Goal: Transaction & Acquisition: Purchase product/service

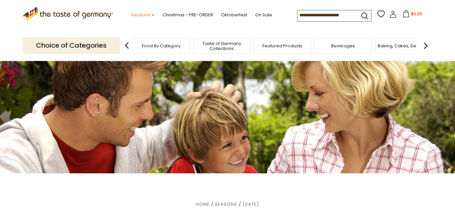
click at [152, 14] on icon at bounding box center [153, 15] width 3 height 2
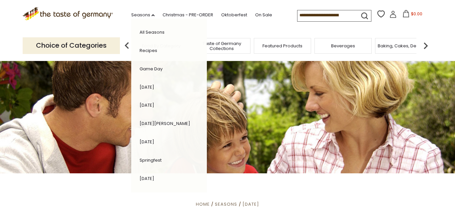
click at [137, 6] on div ".st0{fill:#EDD300;} .st1{fill:#D33E21;} .st0{fill:#EDD300;} .st1{fill:#D33E21;}…" at bounding box center [228, 15] width 410 height 31
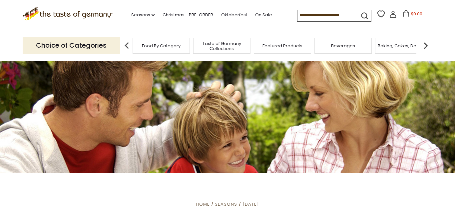
click at [298, 16] on input at bounding box center [326, 14] width 56 height 9
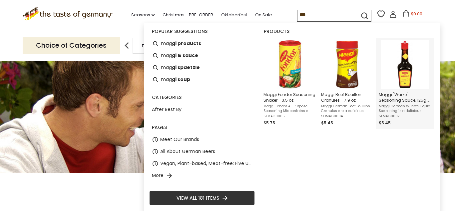
type input "***"
click at [406, 83] on img "Instant Search Results" at bounding box center [405, 64] width 48 height 48
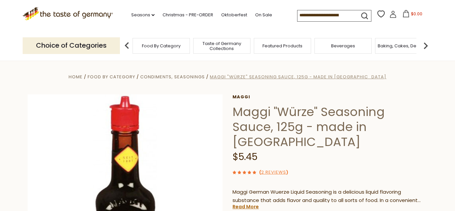
click at [261, 77] on span "Maggi "Würze" Seasoning Sauce, 125g - made in Germany" at bounding box center [298, 77] width 177 height 6
click at [184, 77] on span "Condiments, Seasonings" at bounding box center [172, 77] width 65 height 6
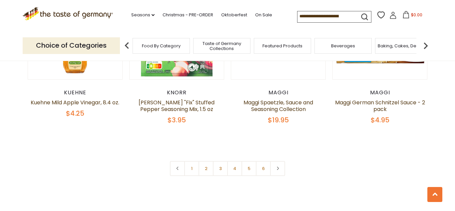
scroll to position [1583, 0]
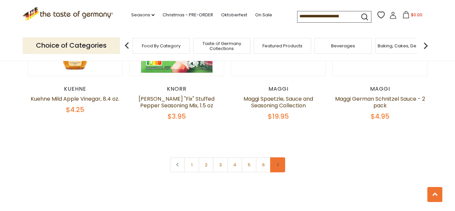
click at [280, 157] on link at bounding box center [277, 164] width 15 height 15
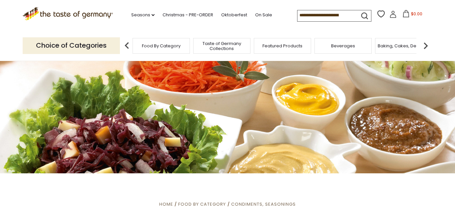
click at [298, 16] on input at bounding box center [326, 14] width 56 height 9
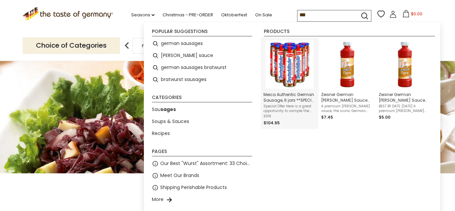
type input "***"
click at [305, 60] on img "Meica Authentic German Sausage, 6 jars **SPECIAL PRICING**" at bounding box center [290, 64] width 48 height 48
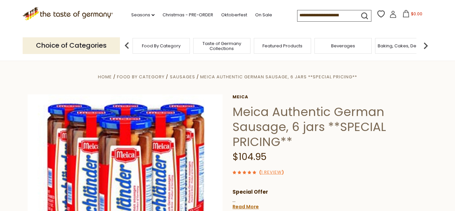
click at [157, 47] on span "Food By Category" at bounding box center [161, 45] width 39 height 5
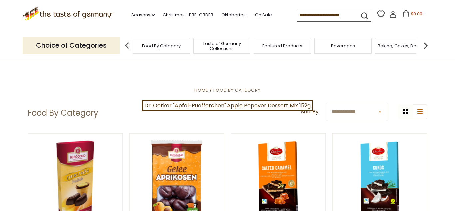
click at [215, 48] on span "Taste of Germany Collections" at bounding box center [221, 46] width 53 height 10
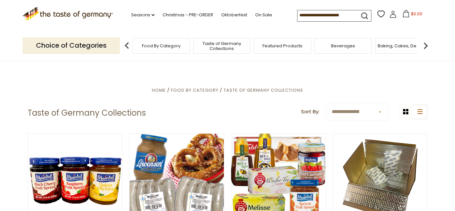
click at [427, 45] on img at bounding box center [425, 45] width 13 height 13
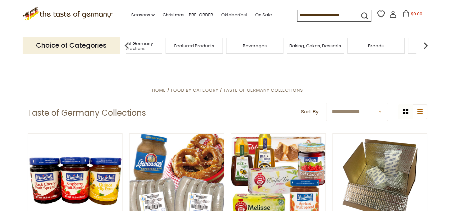
click at [427, 45] on img at bounding box center [425, 45] width 13 height 13
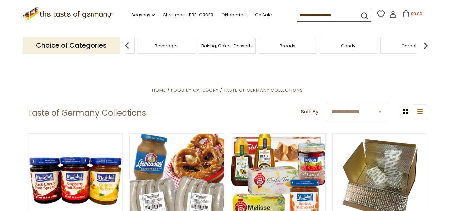
click at [427, 46] on img at bounding box center [425, 45] width 13 height 13
click at [426, 45] on img at bounding box center [425, 45] width 13 height 13
click at [263, 44] on span "Coffee, Cocoa & Tea" at bounding box center [266, 45] width 46 height 5
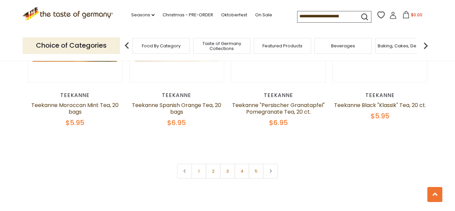
scroll to position [1567, 0]
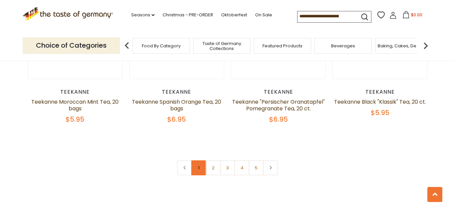
click at [199, 162] on link "1" at bounding box center [199, 167] width 15 height 15
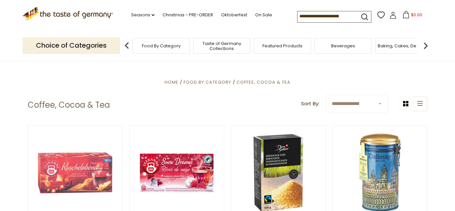
scroll to position [115, 0]
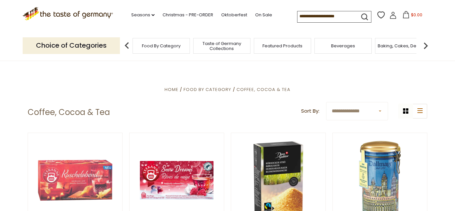
click at [298, 16] on input at bounding box center [326, 15] width 56 height 9
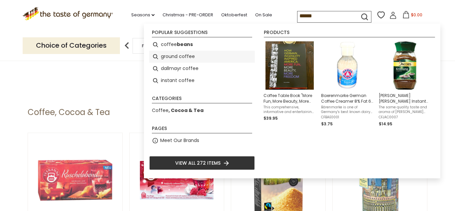
click at [171, 58] on li "ground coffee" at bounding box center [202, 57] width 106 height 12
type input "**********"
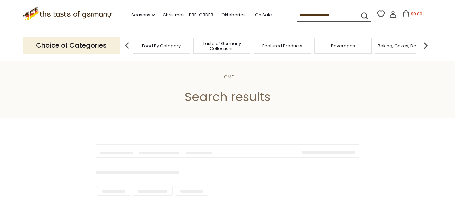
type input "**********"
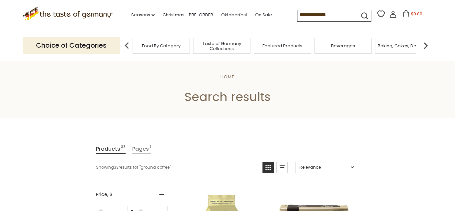
click at [425, 44] on img at bounding box center [425, 45] width 13 height 13
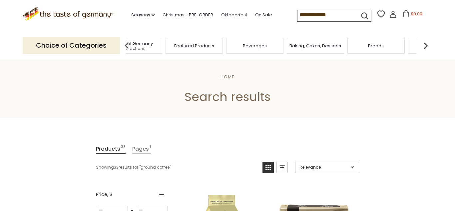
click at [425, 44] on img at bounding box center [425, 45] width 13 height 13
click at [294, 46] on span "Breads" at bounding box center [288, 45] width 16 height 5
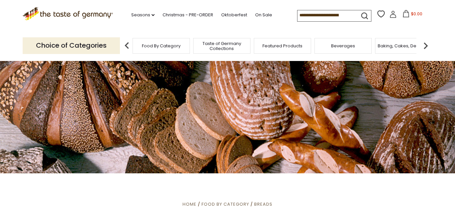
click at [426, 44] on img at bounding box center [425, 45] width 13 height 13
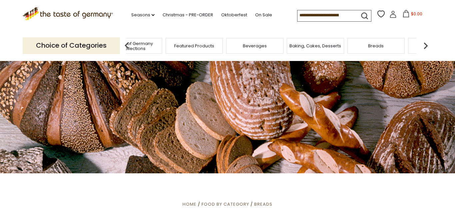
click at [426, 44] on img at bounding box center [425, 45] width 13 height 13
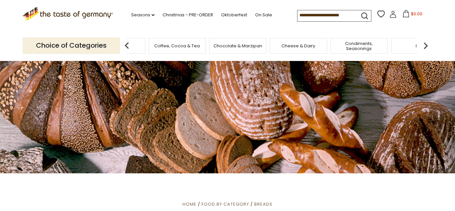
click at [300, 45] on span "Cheese & Dairy" at bounding box center [299, 45] width 34 height 5
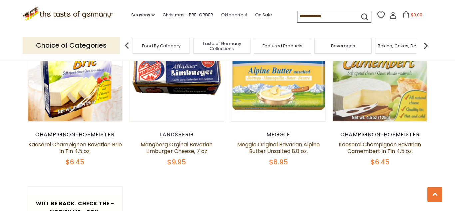
scroll to position [718, 0]
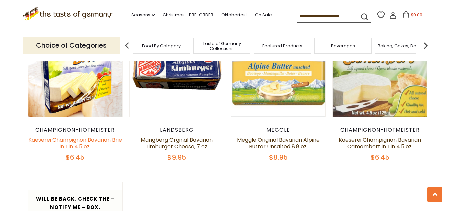
click at [71, 144] on link "Kaeserei Champignon Bavarian Brie in Tin 4.5 oz." at bounding box center [75, 143] width 94 height 14
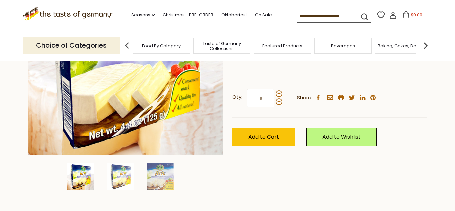
scroll to position [126, 0]
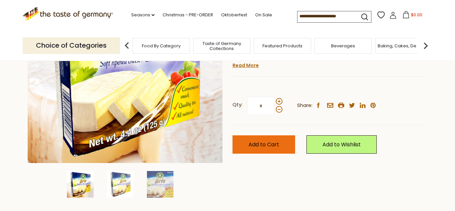
click at [255, 145] on span "Add to Cart" at bounding box center [264, 145] width 31 height 8
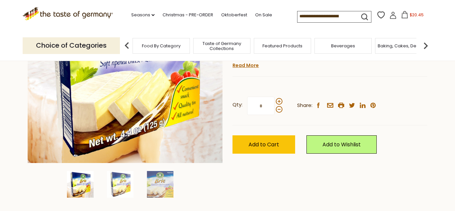
click at [401, 16] on icon at bounding box center [404, 14] width 7 height 7
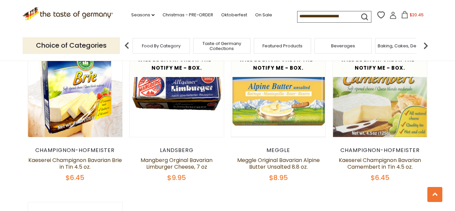
scroll to position [685, 0]
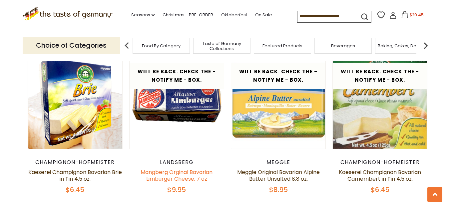
click at [170, 179] on link "Mangberg Orginal Bavarian Limburger Cheese, 7 oz" at bounding box center [177, 175] width 72 height 14
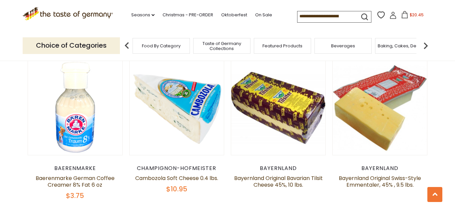
scroll to position [515, 0]
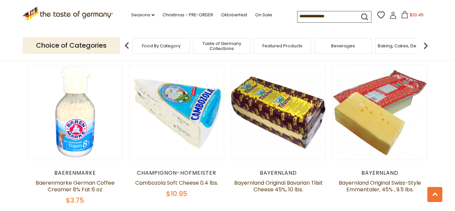
click at [410, 15] on span "$20.45" at bounding box center [417, 15] width 14 height 6
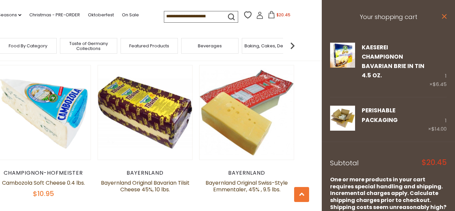
click at [445, 18] on icon "close" at bounding box center [444, 16] width 5 height 5
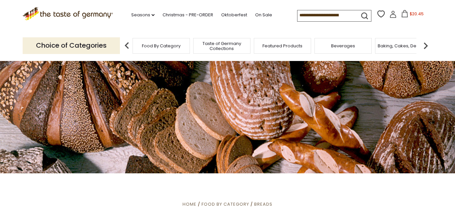
click at [426, 46] on img at bounding box center [425, 45] width 13 height 13
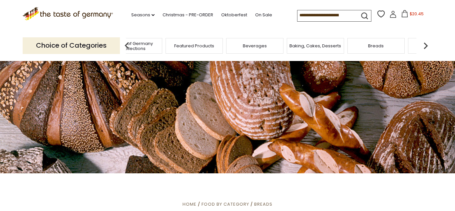
click at [426, 46] on img at bounding box center [425, 45] width 13 height 13
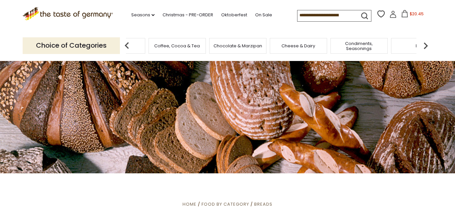
click at [426, 46] on img at bounding box center [425, 45] width 13 height 13
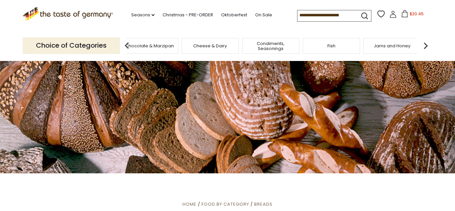
click at [426, 46] on img at bounding box center [425, 45] width 13 height 13
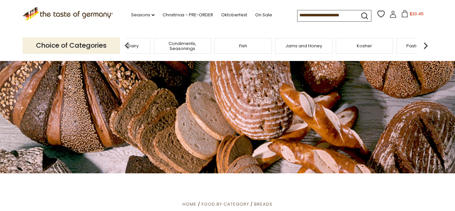
click at [426, 46] on img at bounding box center [425, 45] width 13 height 13
click at [244, 46] on span "Salad Dressings & Dips" at bounding box center [254, 45] width 50 height 5
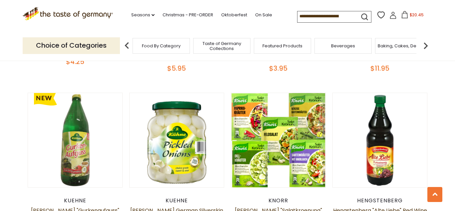
scroll to position [692, 0]
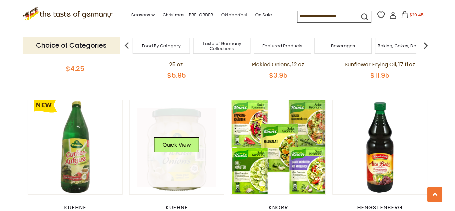
click at [178, 155] on link at bounding box center [176, 147] width 79 height 79
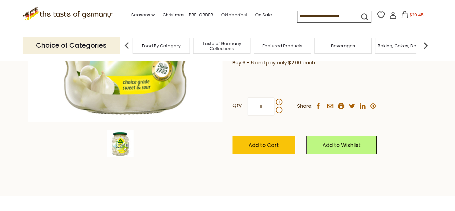
scroll to position [165, 0]
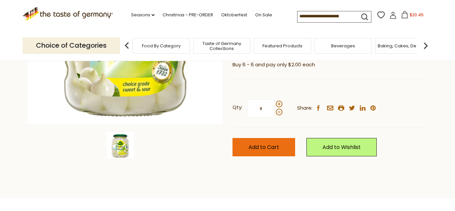
click at [271, 143] on span "Add to Cart" at bounding box center [264, 147] width 31 height 8
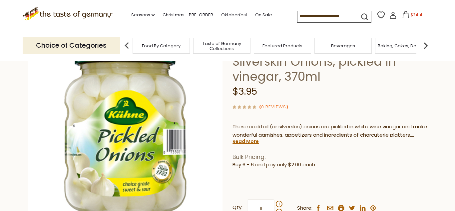
scroll to position [63, 0]
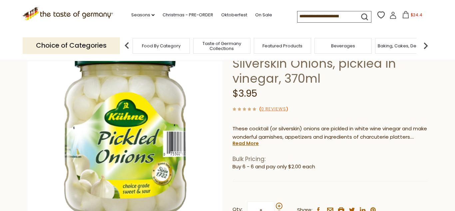
click at [411, 15] on span "$24.4" at bounding box center [417, 15] width 12 height 6
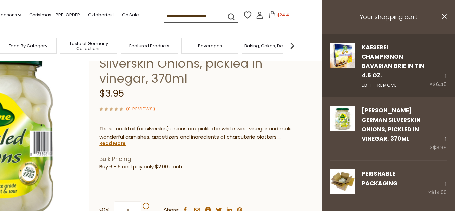
click at [447, 67] on div "Kaeserei Champignon Bavarian Brie in Tin 4.5 oz. Edit Remove 1 × $6.45" at bounding box center [388, 65] width 133 height 63
click at [386, 82] on link "Remove" at bounding box center [388, 85] width 20 height 7
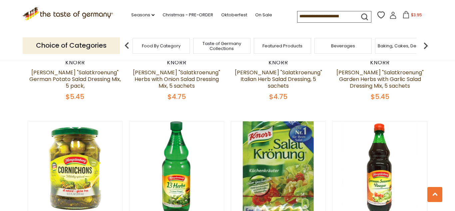
scroll to position [1167, 0]
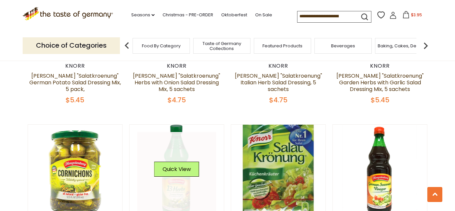
click at [180, 187] on link at bounding box center [176, 171] width 79 height 79
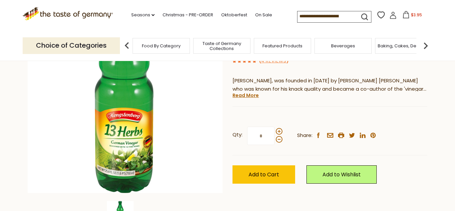
scroll to position [94, 0]
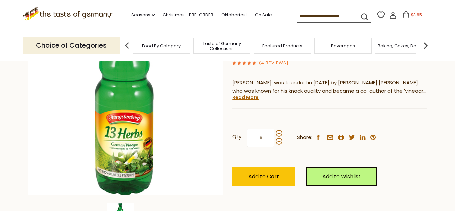
drag, startPoint x: 455, startPoint y: 7, endPoint x: 449, endPoint y: 24, distance: 18.0
click at [449, 24] on section ".st0{fill:#EDD300;} .st1{fill:#D33E21;} .st0{fill:#EDD300;} .st1{fill:#D33E21;}…" at bounding box center [227, 15] width 455 height 31
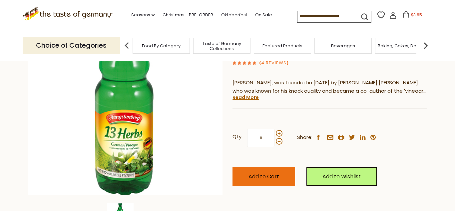
click at [262, 176] on span "Add to Cart" at bounding box center [264, 177] width 31 height 8
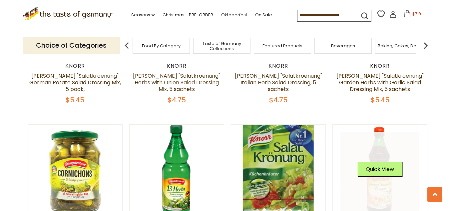
click at [384, 183] on link at bounding box center [380, 171] width 79 height 79
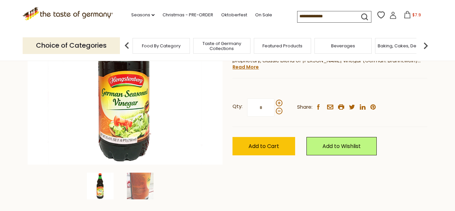
scroll to position [127, 0]
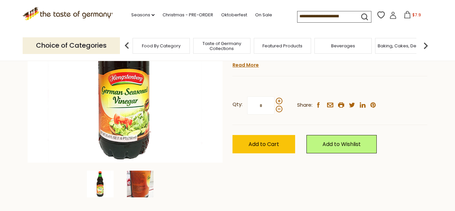
click at [136, 187] on img at bounding box center [140, 184] width 27 height 27
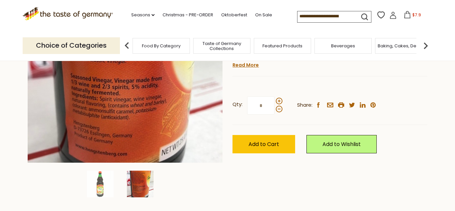
click at [136, 187] on img at bounding box center [140, 184] width 27 height 27
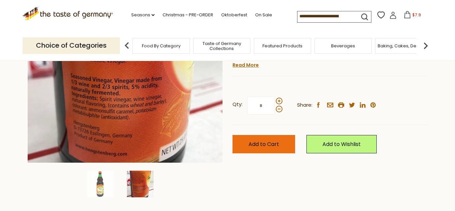
click at [267, 150] on button "Add to Cart" at bounding box center [264, 144] width 63 height 18
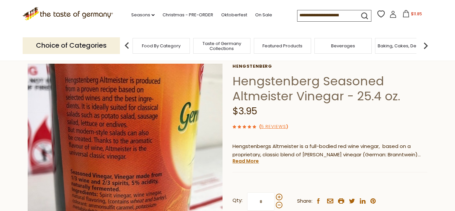
scroll to position [4, 0]
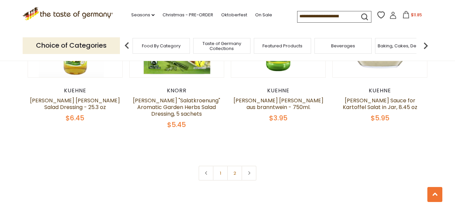
scroll to position [1481, 0]
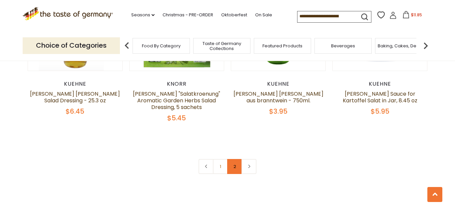
click at [236, 159] on link "2" at bounding box center [234, 166] width 15 height 15
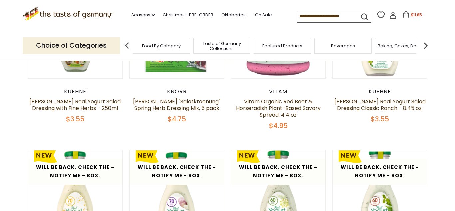
scroll to position [136, 0]
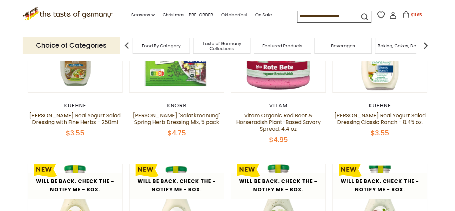
click at [425, 46] on img at bounding box center [425, 45] width 13 height 13
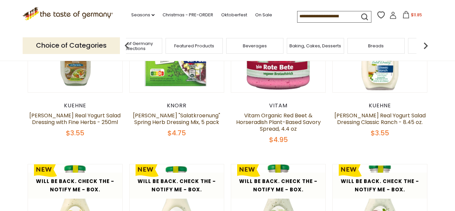
click at [425, 46] on img at bounding box center [425, 45] width 13 height 13
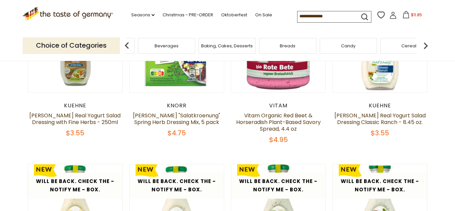
click at [425, 46] on img at bounding box center [425, 45] width 13 height 13
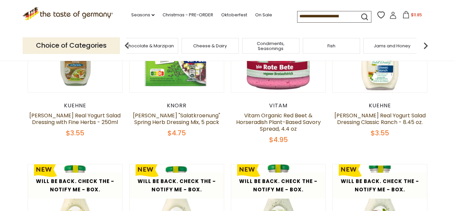
click at [425, 46] on img at bounding box center [425, 45] width 13 height 13
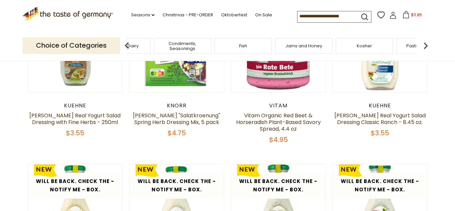
click at [425, 46] on img at bounding box center [425, 45] width 13 height 13
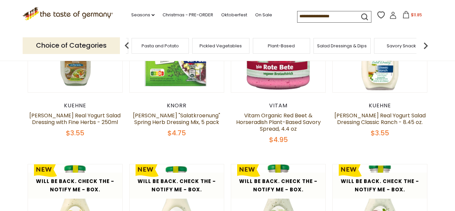
click at [425, 46] on img at bounding box center [425, 45] width 13 height 13
click at [295, 45] on span "Sausages" at bounding box center [287, 45] width 22 height 5
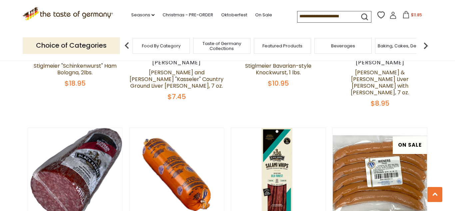
scroll to position [1005, 0]
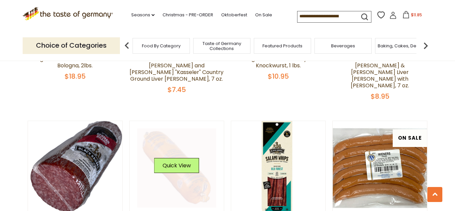
click at [190, 128] on link at bounding box center [176, 167] width 79 height 79
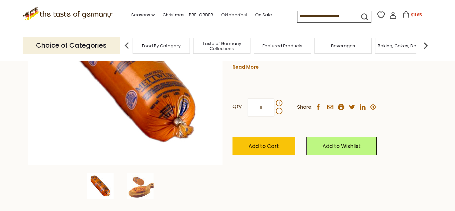
scroll to position [129, 0]
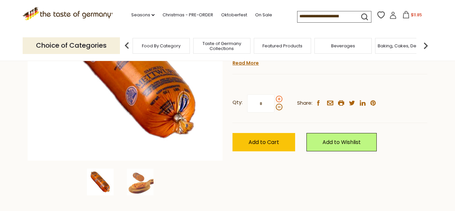
click at [279, 100] on span at bounding box center [279, 99] width 7 height 7
click at [275, 100] on input "*" at bounding box center [260, 103] width 27 height 18
click at [280, 110] on span at bounding box center [279, 107] width 7 height 7
click at [275, 110] on input "*" at bounding box center [260, 103] width 27 height 18
click at [278, 100] on span at bounding box center [279, 99] width 7 height 7
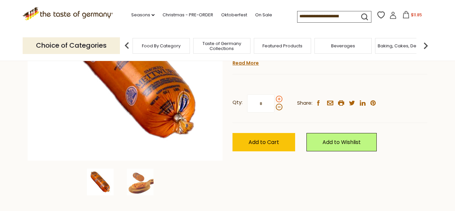
click at [275, 100] on input "*" at bounding box center [260, 103] width 27 height 18
click at [278, 100] on span at bounding box center [279, 99] width 7 height 7
click at [275, 100] on input "*" at bounding box center [260, 103] width 27 height 18
click at [279, 108] on span at bounding box center [279, 107] width 7 height 7
click at [275, 108] on input "*" at bounding box center [260, 103] width 27 height 18
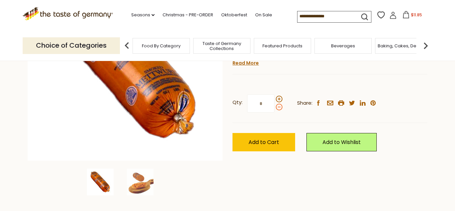
type input "*"
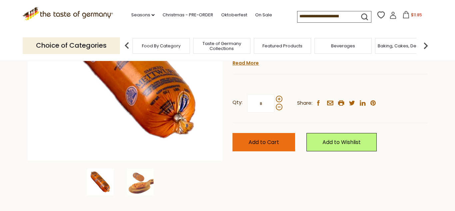
click at [262, 144] on span "Add to Cart" at bounding box center [264, 142] width 31 height 8
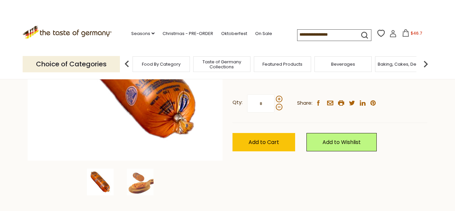
click at [403, 35] on header "× "Stiglmeier Mettwurst (Teawurst), 7 oz" has been successfully added to your c…" at bounding box center [227, 39] width 455 height 79
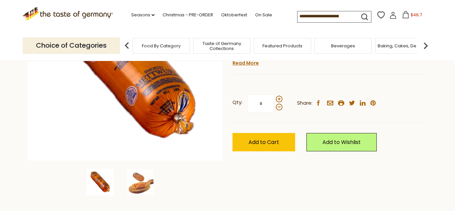
click at [402, 16] on icon at bounding box center [405, 14] width 7 height 7
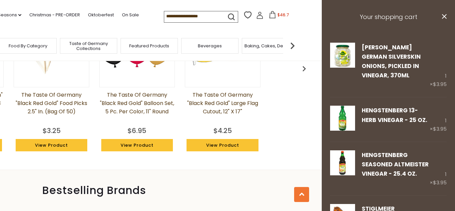
scroll to position [582, 0]
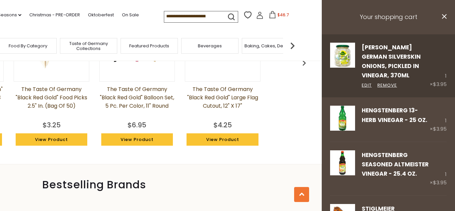
click at [330, 87] on link at bounding box center [342, 66] width 25 height 46
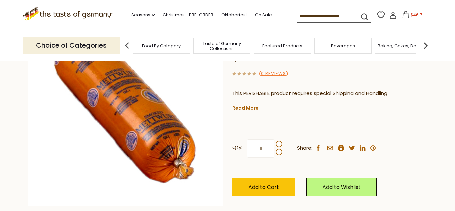
scroll to position [67, 0]
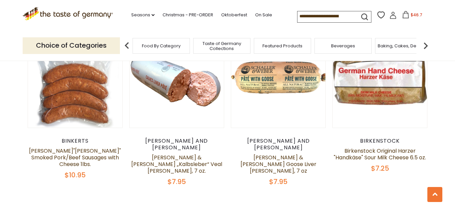
scroll to position [1599, 0]
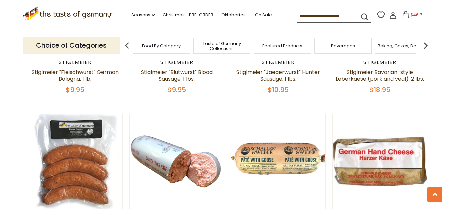
scroll to position [1593, 0]
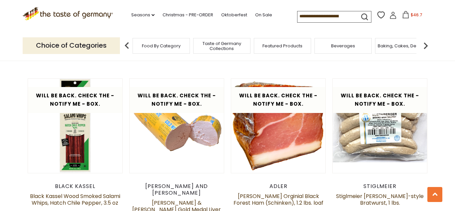
scroll to position [1499, 0]
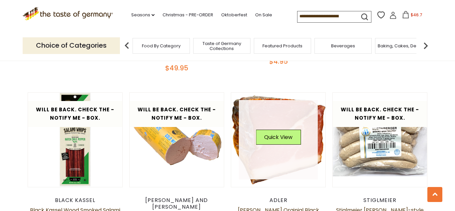
click at [271, 118] on link at bounding box center [278, 139] width 79 height 79
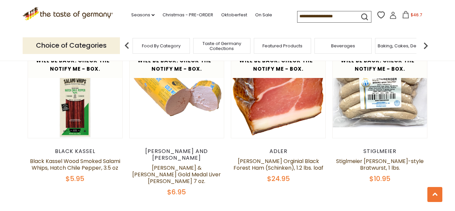
scroll to position [1544, 0]
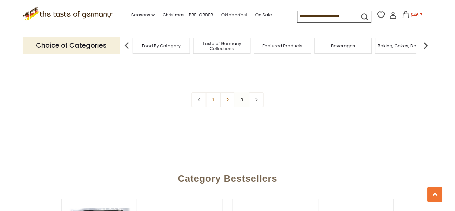
scroll to position [216, 0]
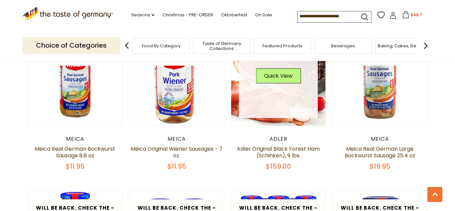
click at [285, 122] on img at bounding box center [278, 78] width 94 height 94
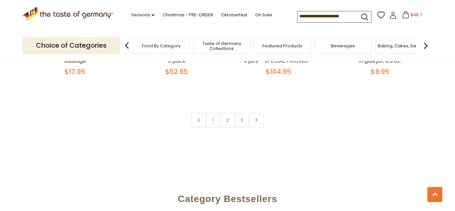
scroll to position [469, 0]
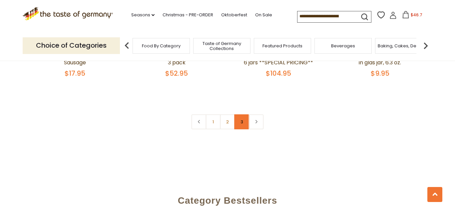
click at [241, 126] on link "3" at bounding box center [242, 121] width 15 height 15
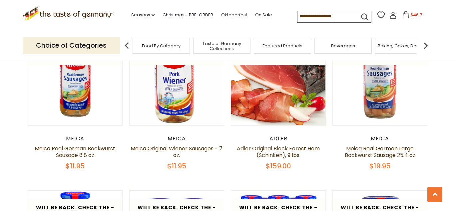
scroll to position [216, 0]
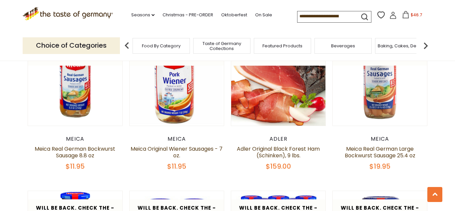
click at [426, 46] on img at bounding box center [425, 45] width 13 height 13
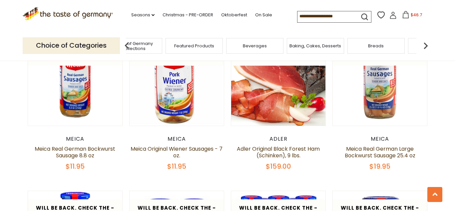
click at [426, 46] on img at bounding box center [425, 45] width 13 height 13
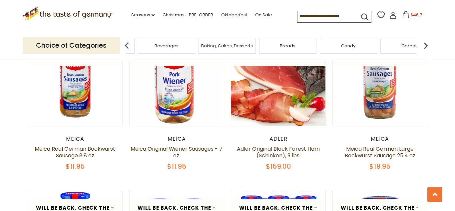
click at [411, 16] on span "$46.7" at bounding box center [417, 15] width 12 height 6
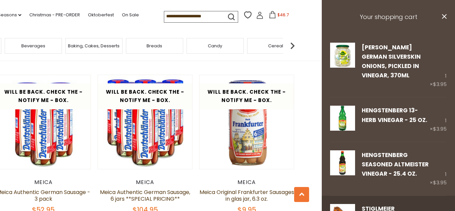
scroll to position [350, 0]
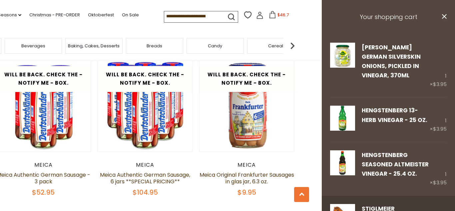
drag, startPoint x: 444, startPoint y: 205, endPoint x: 442, endPoint y: 199, distance: 6.6
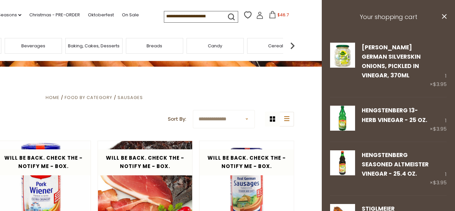
scroll to position [0, 0]
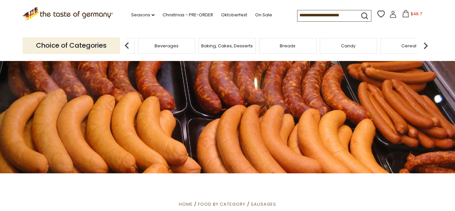
click at [411, 13] on span "$46.7" at bounding box center [417, 14] width 12 height 6
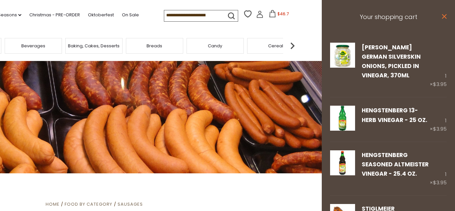
click at [444, 15] on icon at bounding box center [444, 16] width 5 height 5
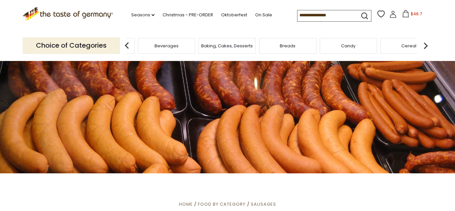
click at [411, 14] on span "$46.7" at bounding box center [417, 14] width 12 height 6
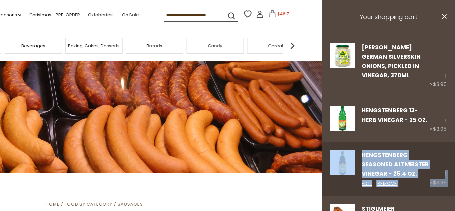
drag, startPoint x: 349, startPoint y: 203, endPoint x: 349, endPoint y: 189, distance: 14.7
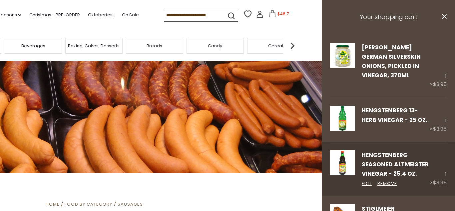
click at [349, 189] on div "Hengstenberg Seasoned Altmeister Vinegar - 25.4 oz. Edit Remove 1 × $3.95" at bounding box center [388, 169] width 133 height 54
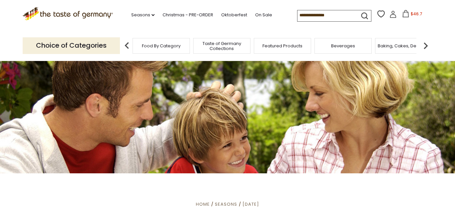
click at [402, 15] on icon at bounding box center [405, 13] width 7 height 7
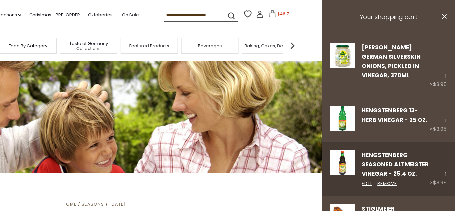
click at [385, 168] on link "Hengstenberg Seasoned Altmeister Vinegar - 25.4 oz." at bounding box center [395, 164] width 67 height 27
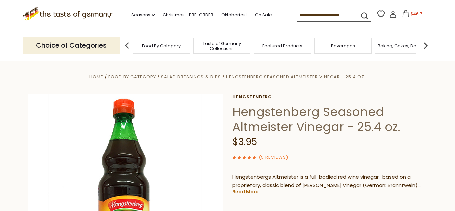
click at [411, 15] on span "$46.7" at bounding box center [417, 14] width 12 height 6
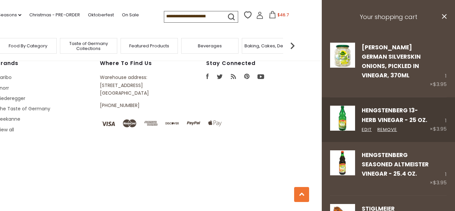
scroll to position [983, 0]
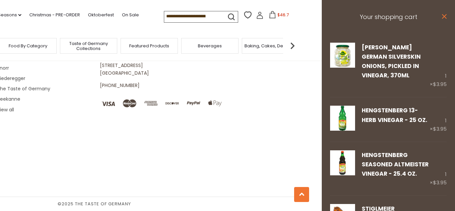
click at [445, 18] on icon "close" at bounding box center [444, 16] width 5 height 5
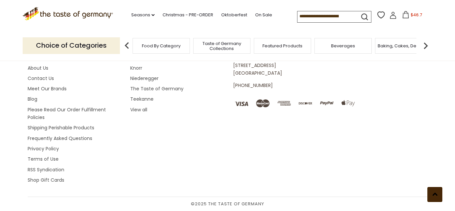
click at [434, 194] on use at bounding box center [435, 194] width 5 height 3
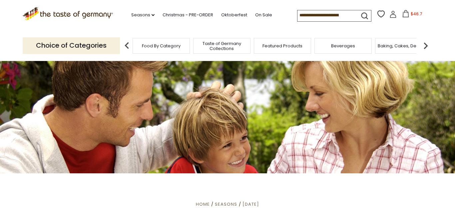
click at [426, 44] on img at bounding box center [425, 45] width 13 height 13
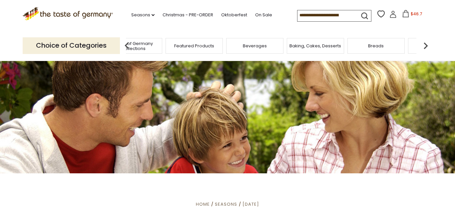
click at [426, 44] on img at bounding box center [425, 45] width 13 height 13
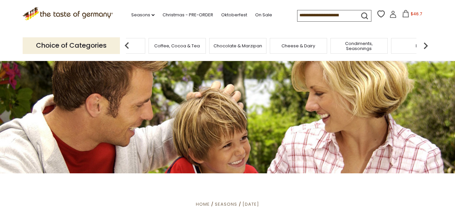
click at [426, 44] on img at bounding box center [425, 45] width 13 height 13
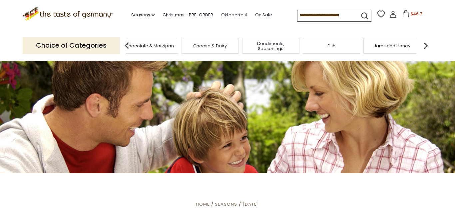
click at [426, 44] on img at bounding box center [425, 45] width 13 height 13
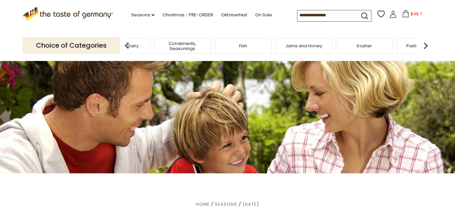
click at [426, 44] on img at bounding box center [425, 45] width 13 height 13
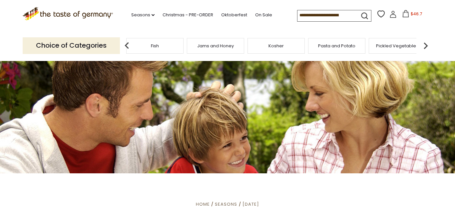
click at [426, 44] on img at bounding box center [425, 45] width 13 height 13
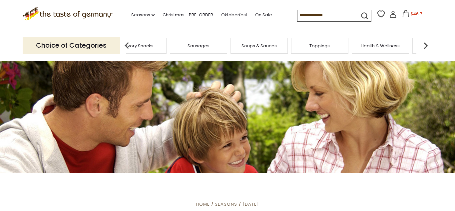
click at [426, 44] on img at bounding box center [425, 45] width 13 height 13
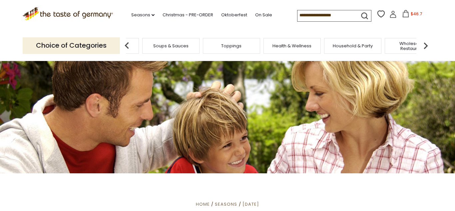
click at [426, 44] on img at bounding box center [425, 45] width 13 height 13
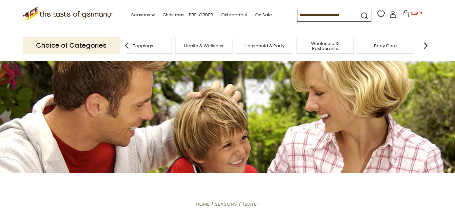
click at [426, 44] on img at bounding box center [425, 45] width 13 height 13
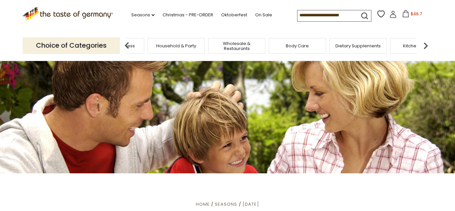
click at [426, 44] on img at bounding box center [425, 45] width 13 height 13
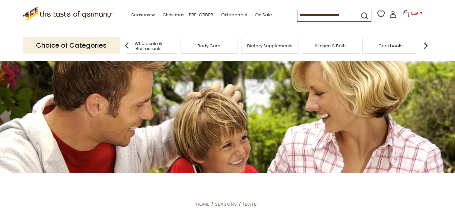
click at [426, 44] on img at bounding box center [425, 45] width 13 height 13
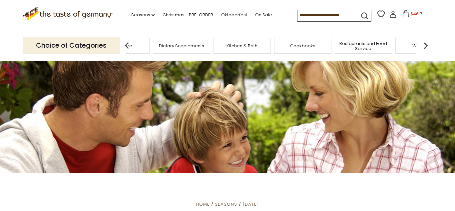
click at [426, 44] on img at bounding box center [425, 45] width 13 height 13
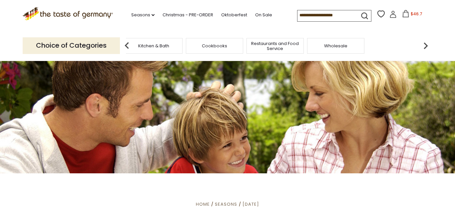
click at [426, 44] on img at bounding box center [425, 45] width 13 height 13
click at [298, 16] on input at bounding box center [326, 14] width 56 height 9
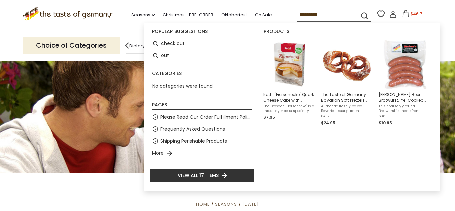
type input "*********"
click at [360, 13] on icon "submit" at bounding box center [364, 15] width 9 height 9
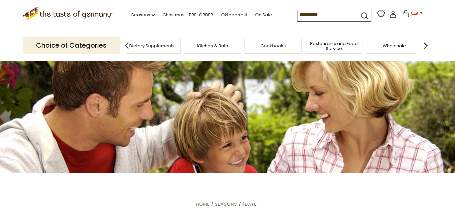
click at [360, 13] on icon "submit" at bounding box center [364, 15] width 9 height 9
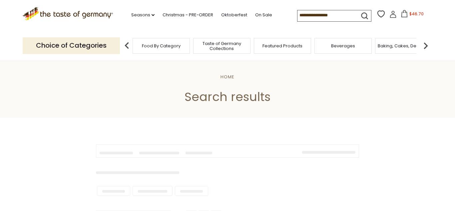
type input "*********"
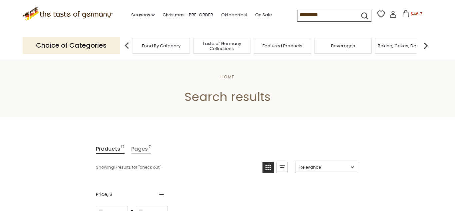
click at [402, 15] on icon at bounding box center [405, 13] width 7 height 7
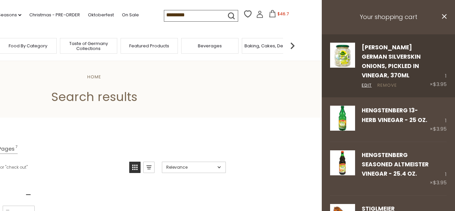
click at [388, 85] on link "Remove" at bounding box center [388, 85] width 20 height 7
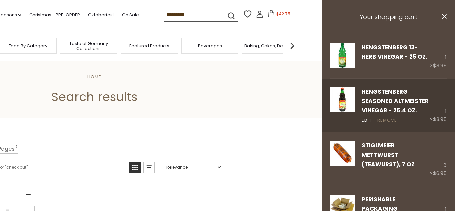
click at [392, 120] on link "Remove" at bounding box center [388, 120] width 20 height 7
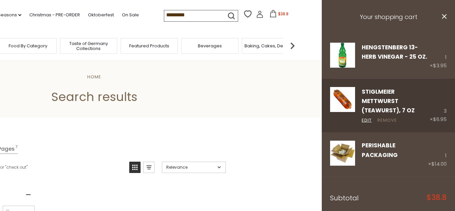
click at [387, 117] on link "Remove" at bounding box center [388, 120] width 20 height 7
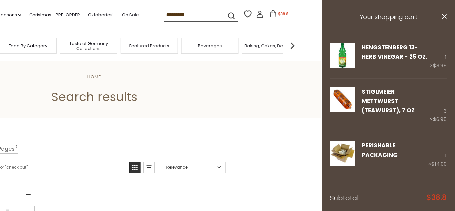
click at [388, 66] on link "Remove" at bounding box center [388, 66] width 20 height 7
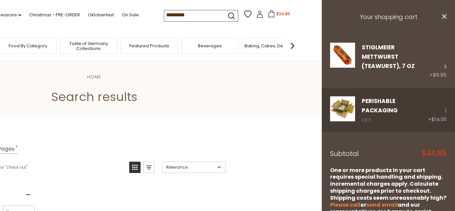
click at [365, 117] on link "Edit" at bounding box center [367, 120] width 10 height 7
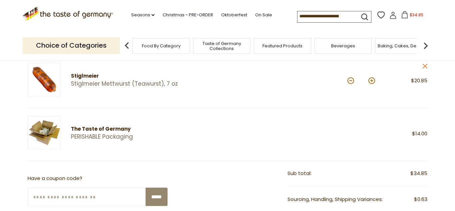
scroll to position [84, 0]
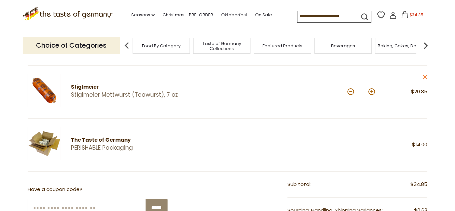
scroll to position [84, 0]
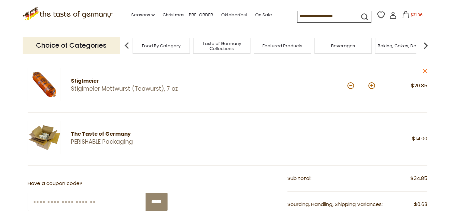
click at [319, 152] on div at bounding box center [316, 139] width 133 height 36
click at [425, 72] on icon "close" at bounding box center [425, 71] width 5 height 5
